Goal: Navigation & Orientation: Find specific page/section

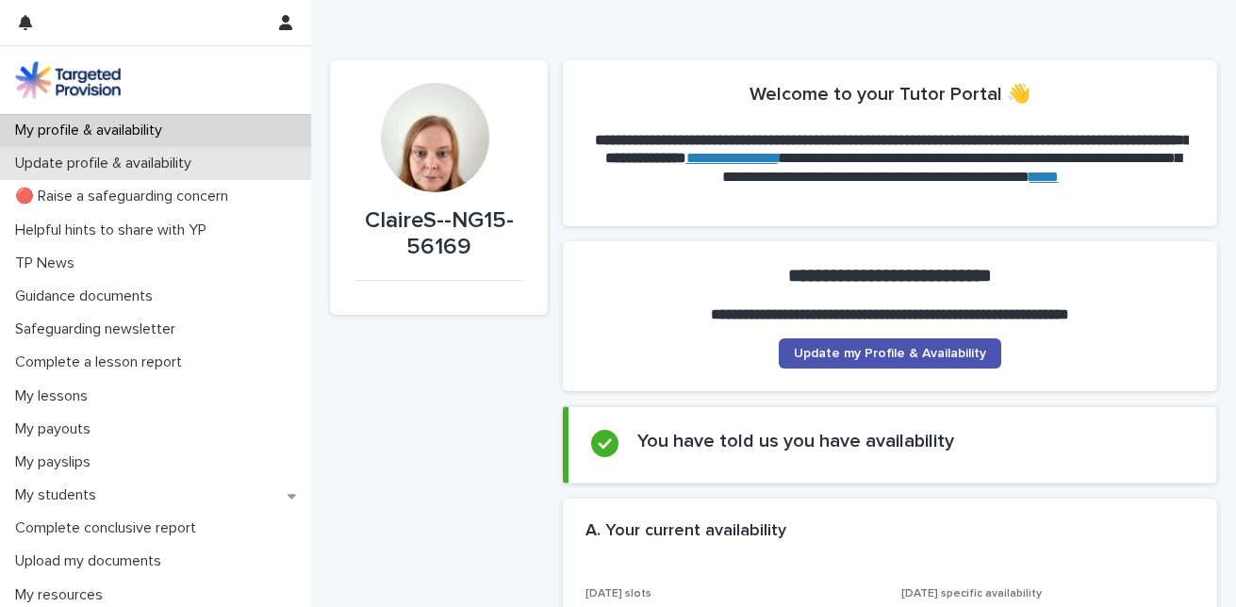
click at [141, 158] on p "Update profile & availability" at bounding box center [107, 164] width 199 height 18
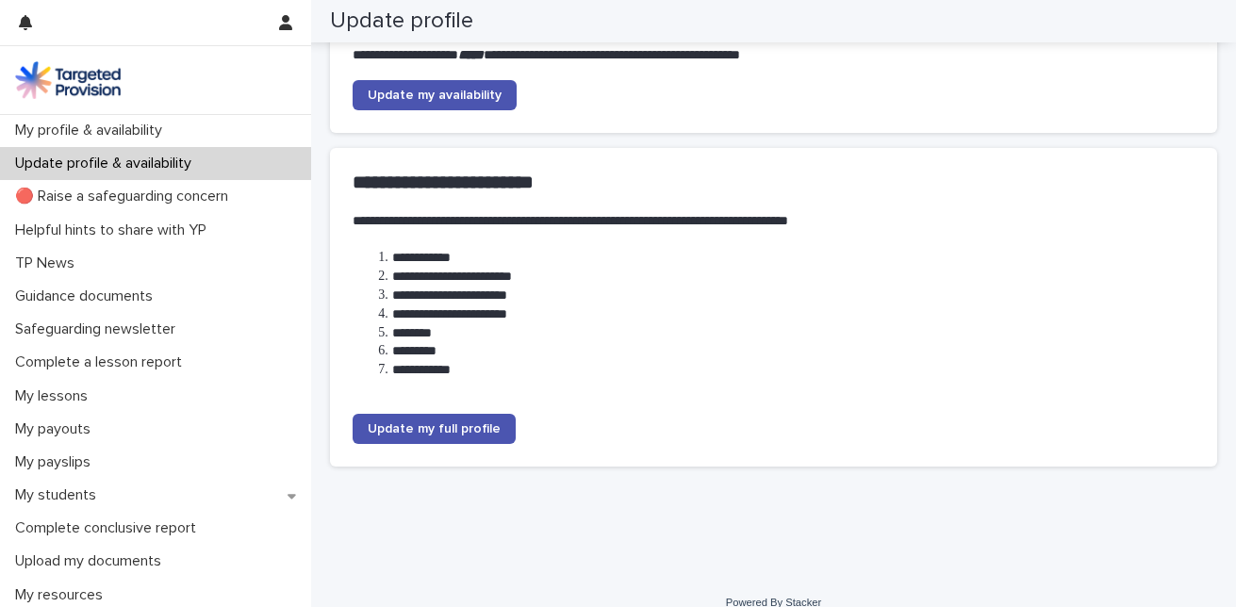
scroll to position [23, 0]
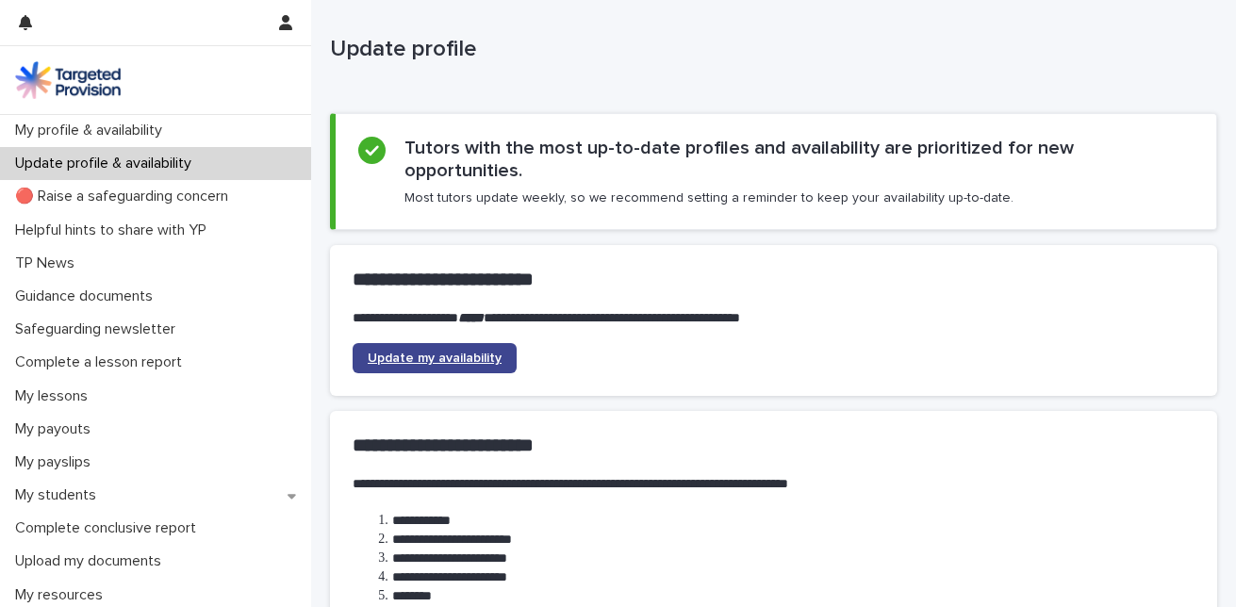
click at [422, 352] on span "Update my availability" at bounding box center [435, 358] width 134 height 13
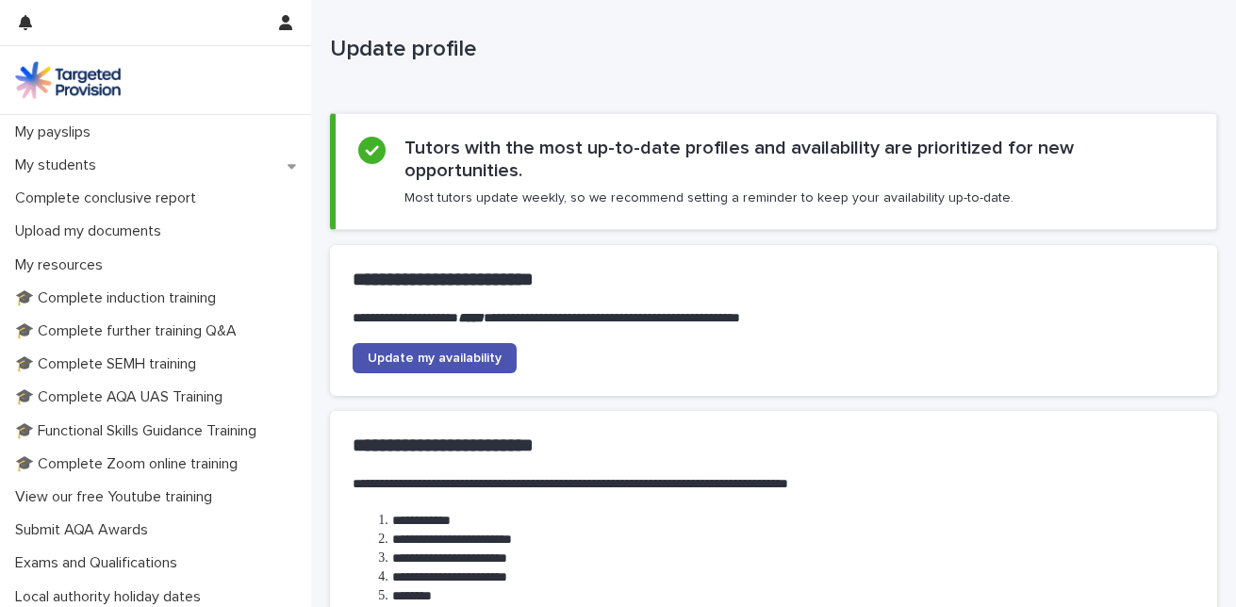
scroll to position [326, 0]
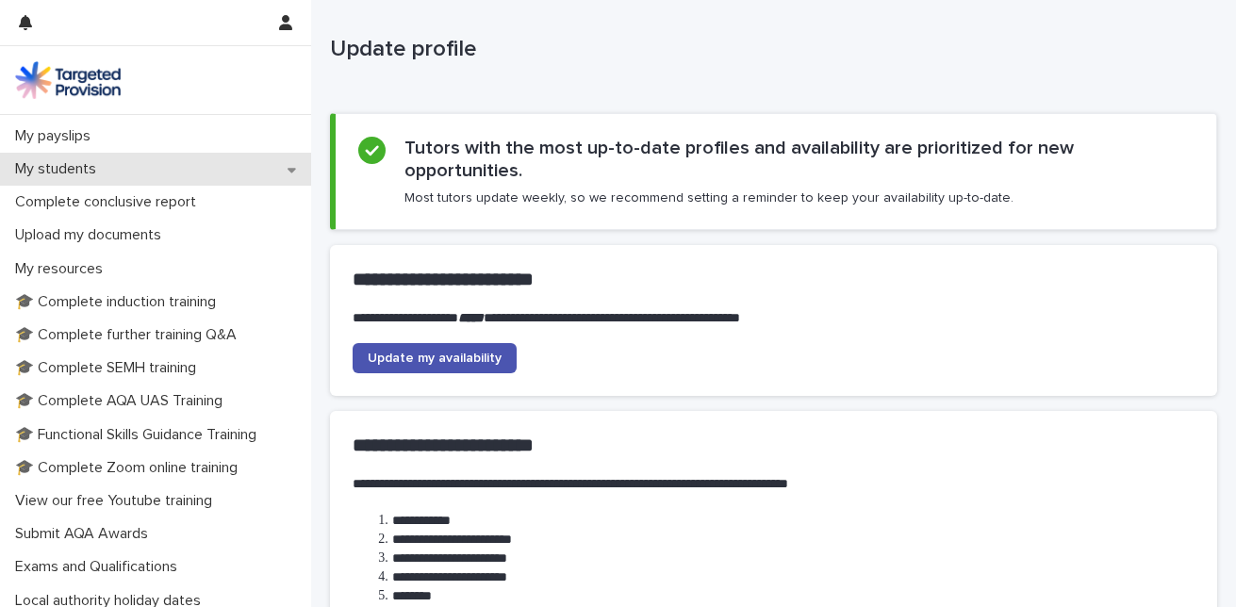
click at [68, 176] on p "My students" at bounding box center [60, 169] width 104 height 18
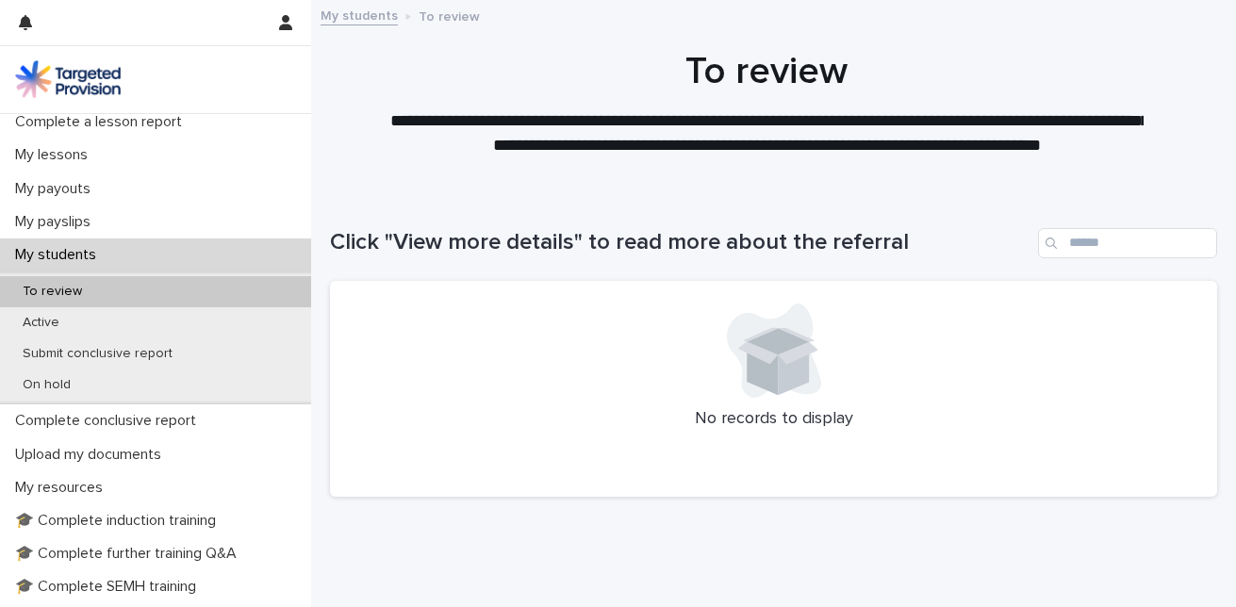
scroll to position [247, 0]
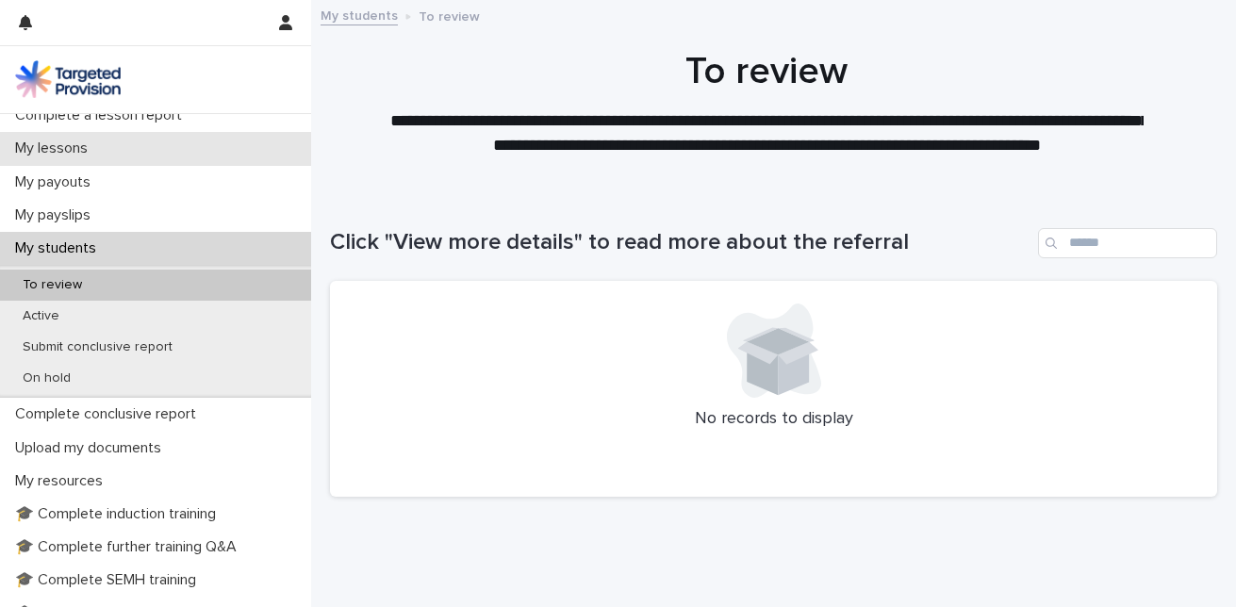
click at [69, 159] on div "My lessons" at bounding box center [155, 148] width 311 height 33
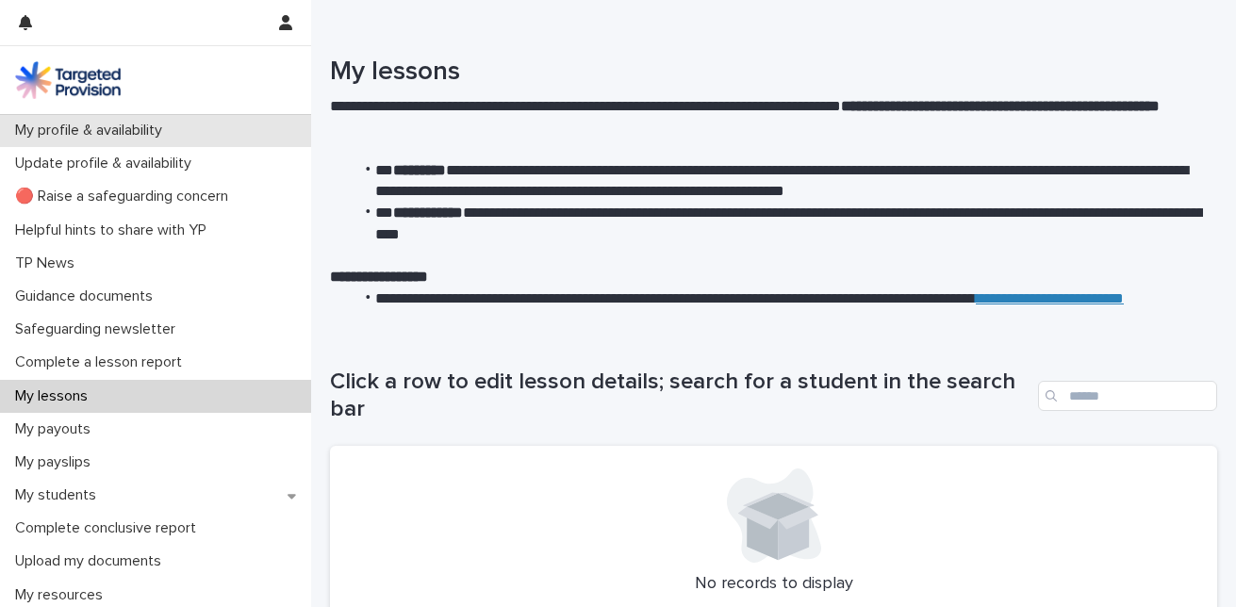
click at [32, 132] on p "My profile & availability" at bounding box center [93, 131] width 170 height 18
